Goal: Navigation & Orientation: Find specific page/section

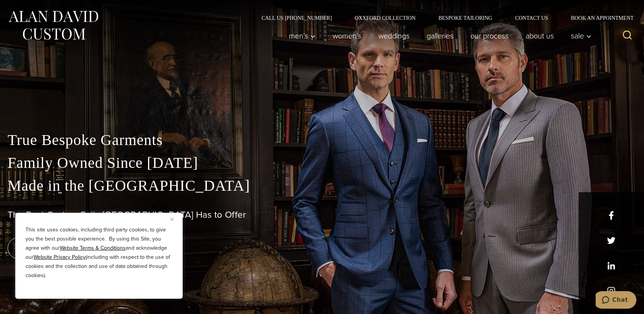
click at [174, 219] on button "Close" at bounding box center [174, 219] width 9 height 9
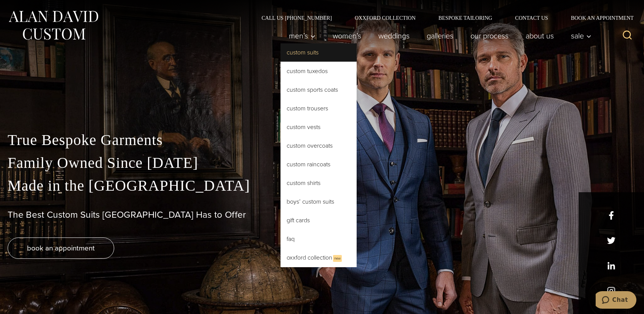
click at [308, 58] on link "Custom Suits" at bounding box center [319, 52] width 76 height 18
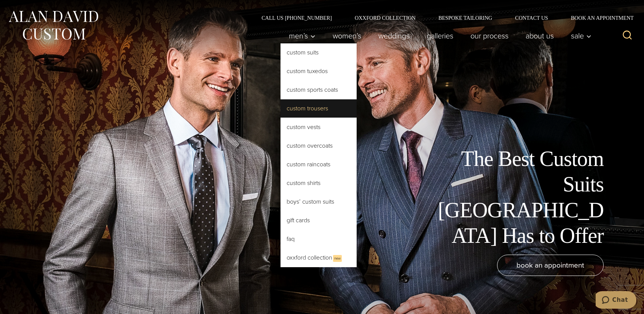
click at [309, 115] on link "Custom Trousers" at bounding box center [319, 108] width 76 height 18
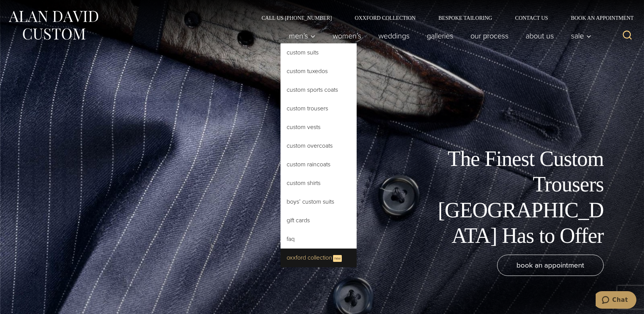
click at [311, 257] on link "Oxxford Collection New" at bounding box center [319, 258] width 76 height 19
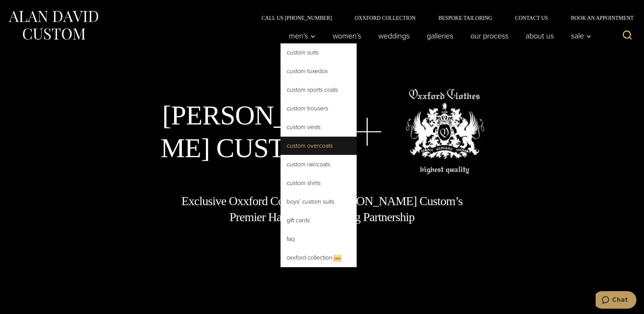
click at [309, 145] on link "Custom Overcoats" at bounding box center [319, 146] width 76 height 18
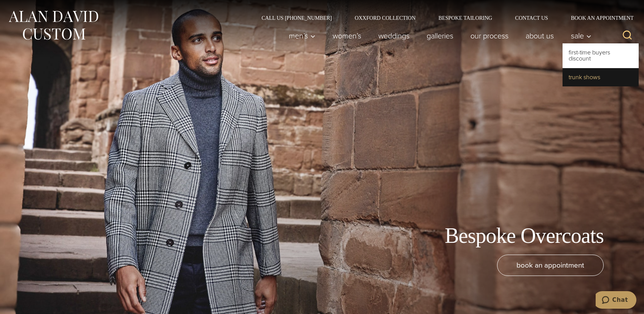
click at [585, 72] on link "Trunk Shows" at bounding box center [601, 77] width 76 height 18
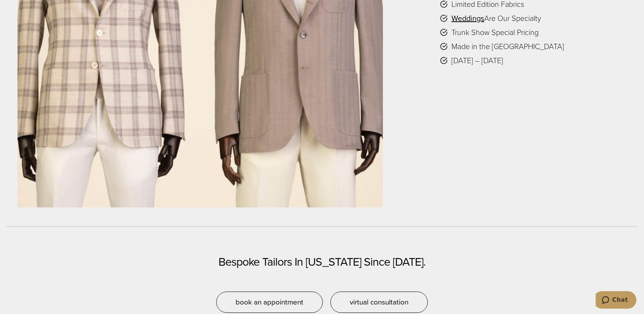
scroll to position [1675, 0]
